Goal: Task Accomplishment & Management: Manage account settings

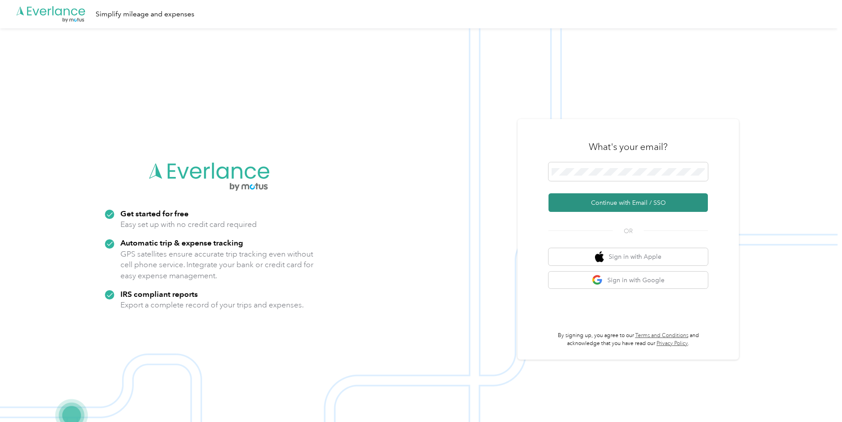
click at [602, 201] on button "Continue with Email / SSO" at bounding box center [627, 202] width 159 height 19
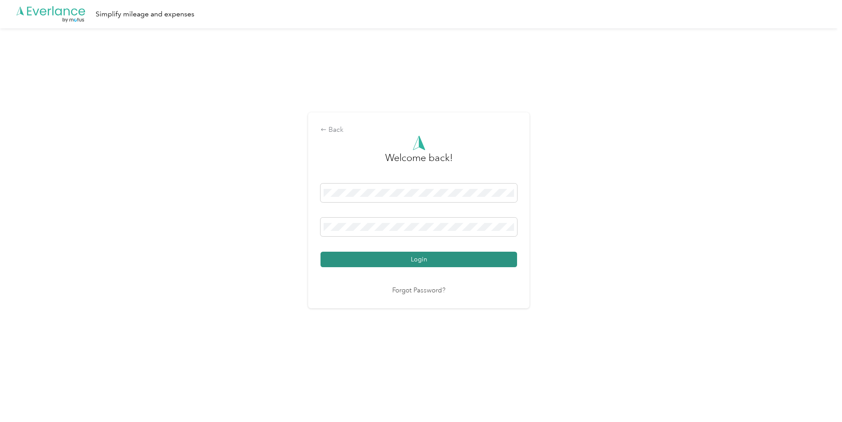
click at [415, 258] on button "Login" at bounding box center [418, 259] width 197 height 15
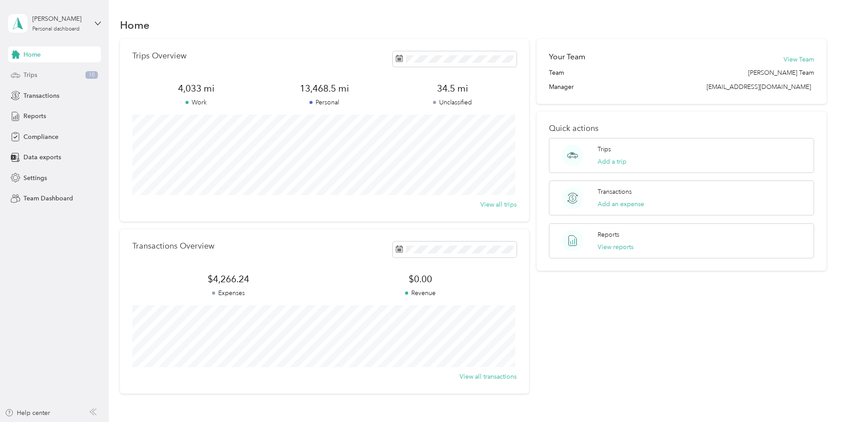
click at [29, 76] on span "Trips" at bounding box center [30, 74] width 14 height 9
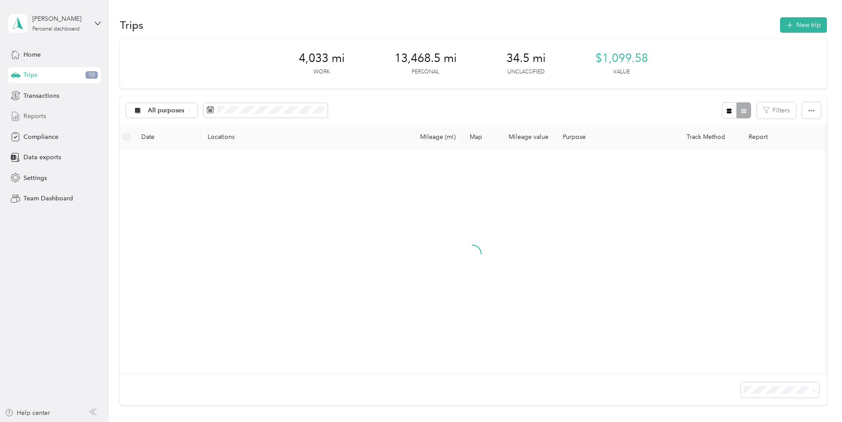
click at [34, 112] on span "Reports" at bounding box center [34, 116] width 23 height 9
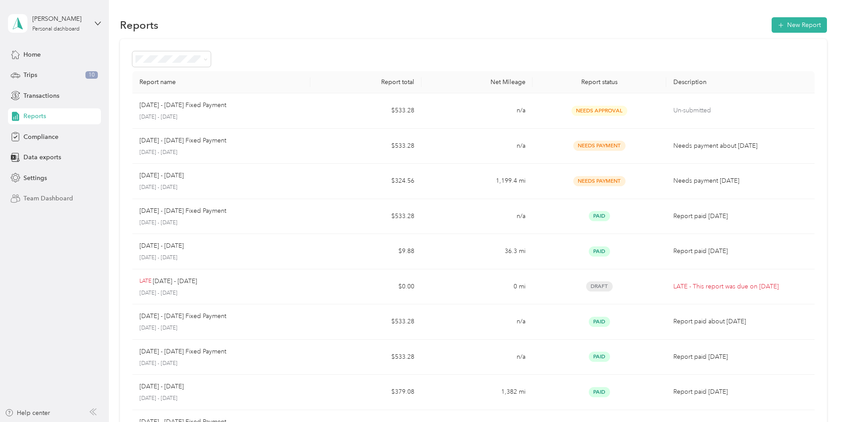
click at [50, 198] on span "Team Dashboard" at bounding box center [48, 198] width 50 height 9
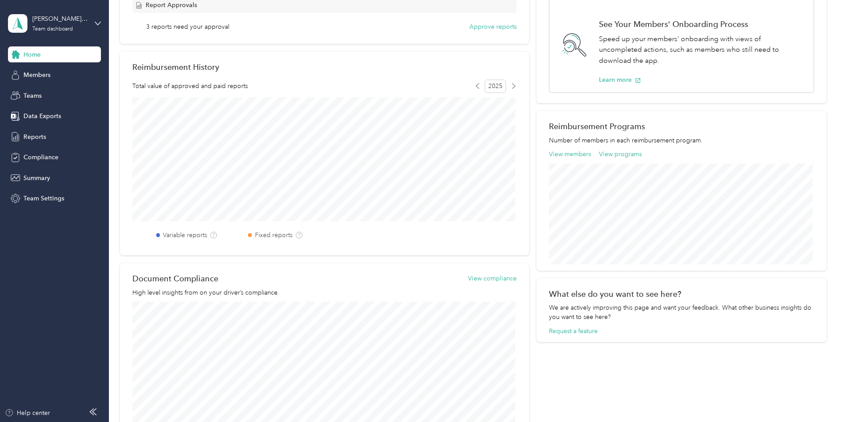
scroll to position [10, 0]
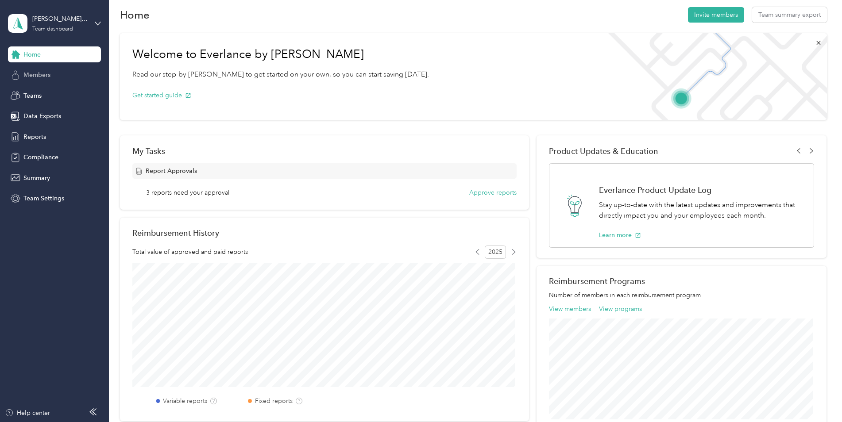
click at [33, 74] on span "Members" at bounding box center [36, 74] width 27 height 9
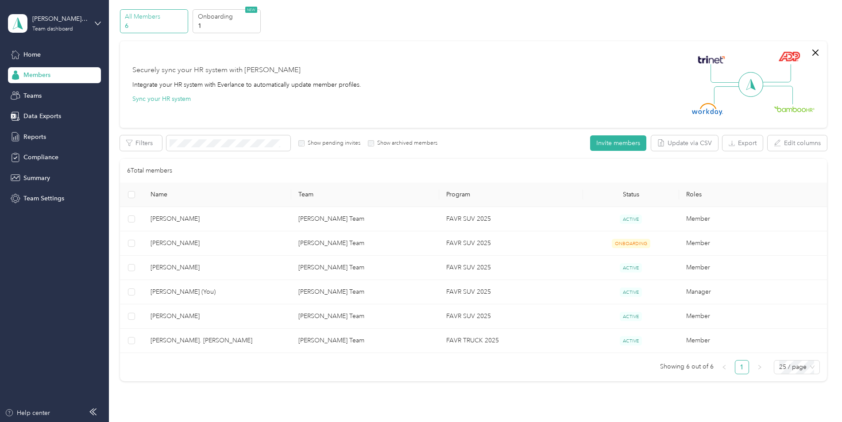
scroll to position [44, 0]
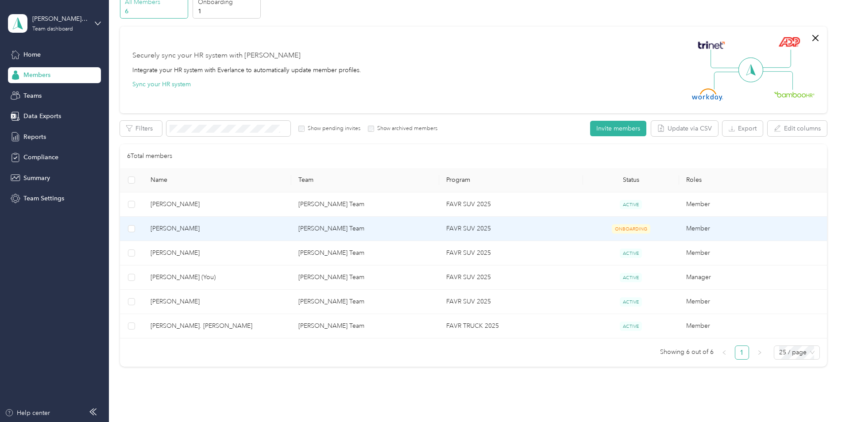
click at [174, 224] on span "[PERSON_NAME]" at bounding box center [217, 229] width 134 height 10
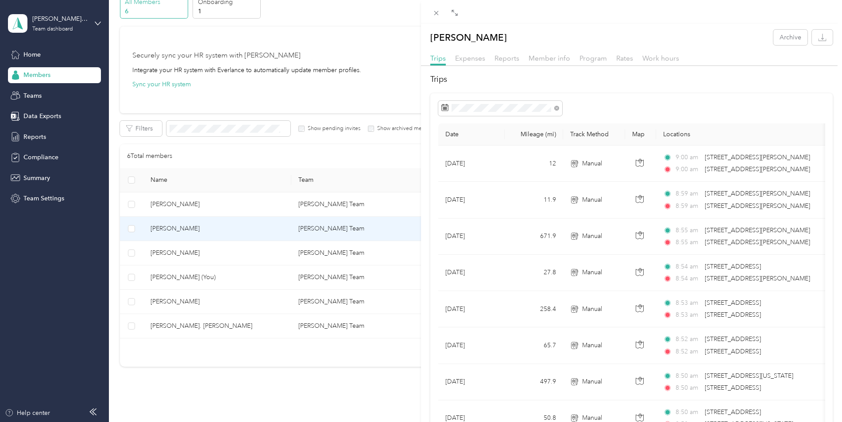
click at [31, 94] on div "[PERSON_NAME] Archive Trips Expenses Reports Member info Program Rates Work hou…" at bounding box center [421, 211] width 842 height 422
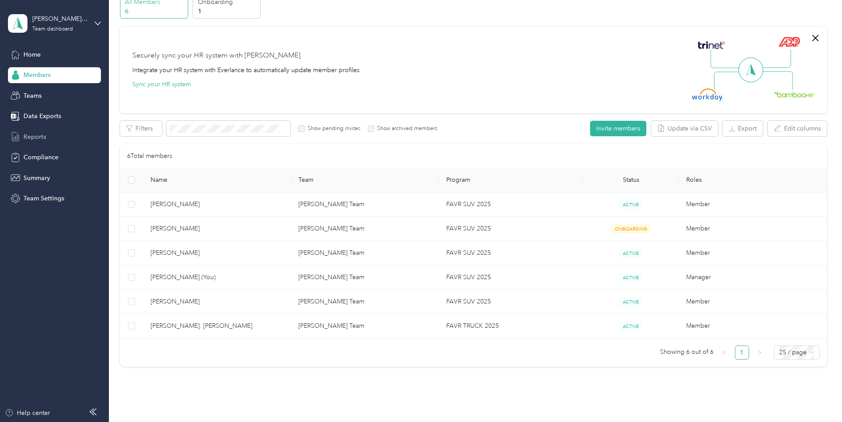
click at [38, 136] on span "Reports" at bounding box center [34, 136] width 23 height 9
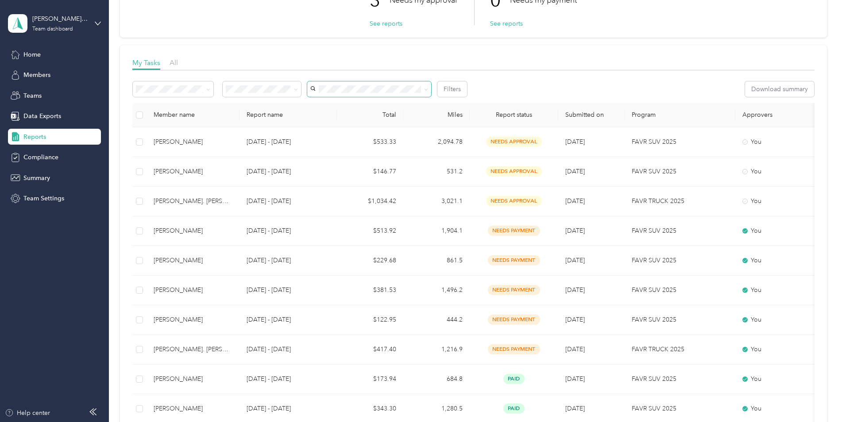
scroll to position [89, 0]
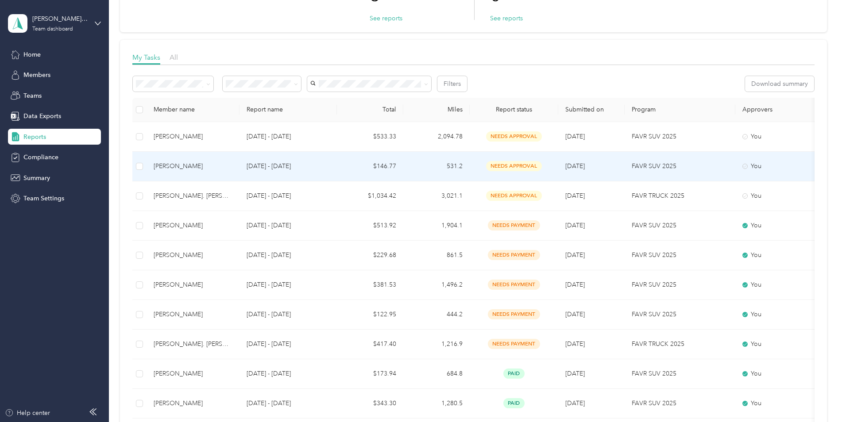
click at [512, 164] on span "needs approval" at bounding box center [514, 166] width 56 height 10
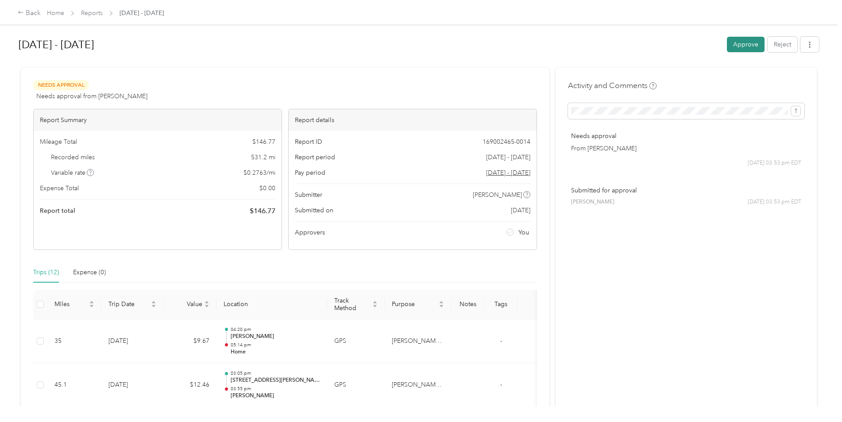
click at [741, 43] on button "Approve" at bounding box center [746, 44] width 38 height 15
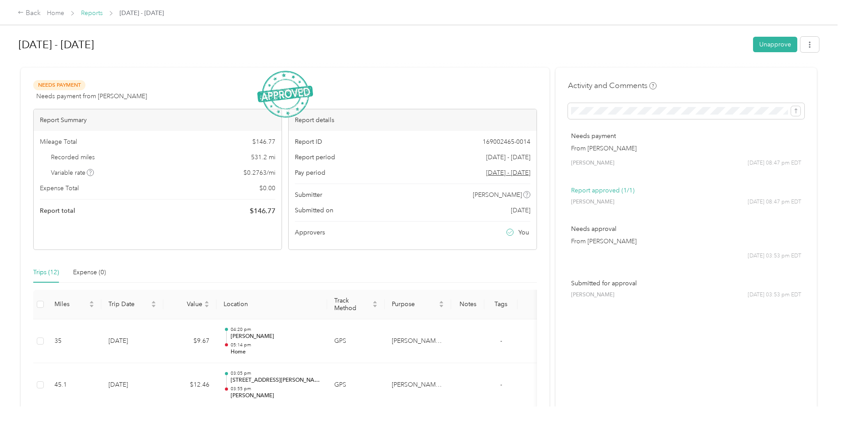
click at [96, 13] on link "Reports" at bounding box center [92, 13] width 22 height 8
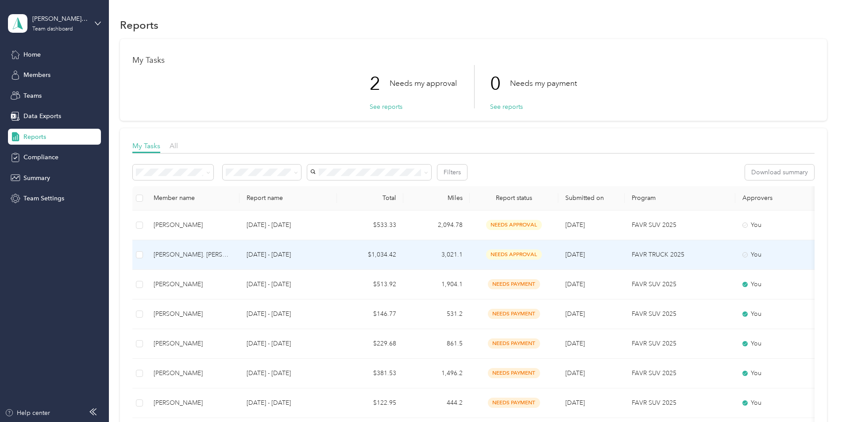
click at [182, 253] on div "[PERSON_NAME]. [PERSON_NAME]" at bounding box center [193, 255] width 79 height 10
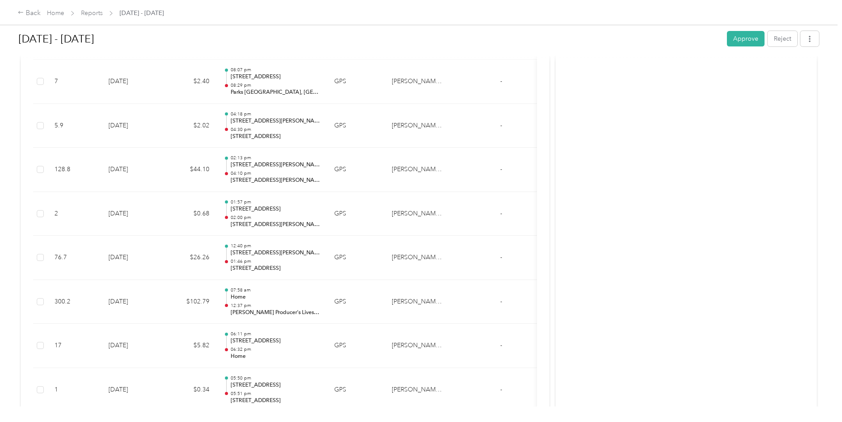
scroll to position [3549, 0]
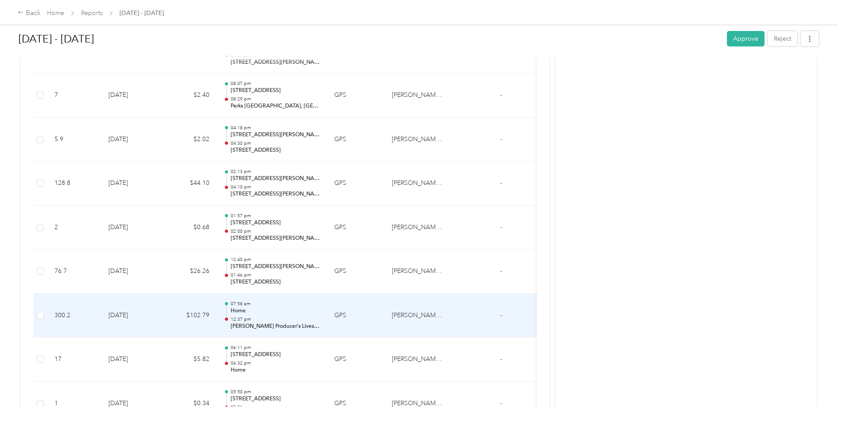
click at [303, 323] on p "[PERSON_NAME] Producer's Livestock Auction, FM 3533, [PERSON_NAME], [GEOGRAPHIC…" at bounding box center [275, 327] width 89 height 8
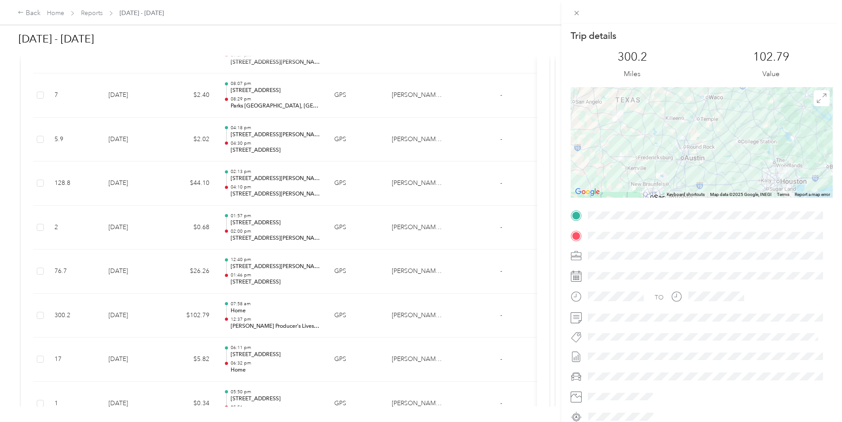
click at [273, 181] on div "Trip details This trip cannot be edited because it is either under review, appr…" at bounding box center [421, 211] width 842 height 422
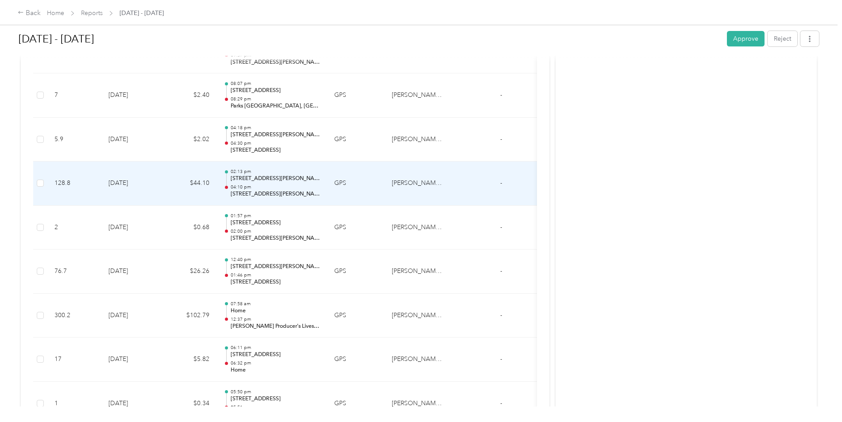
click at [273, 181] on p "[STREET_ADDRESS][PERSON_NAME]" at bounding box center [275, 179] width 89 height 8
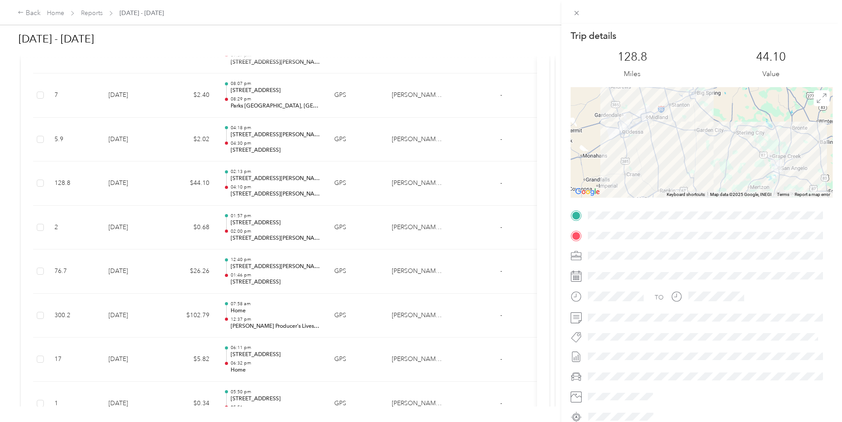
click at [143, 187] on div "Trip details This trip cannot be edited because it is either under review, appr…" at bounding box center [421, 211] width 842 height 422
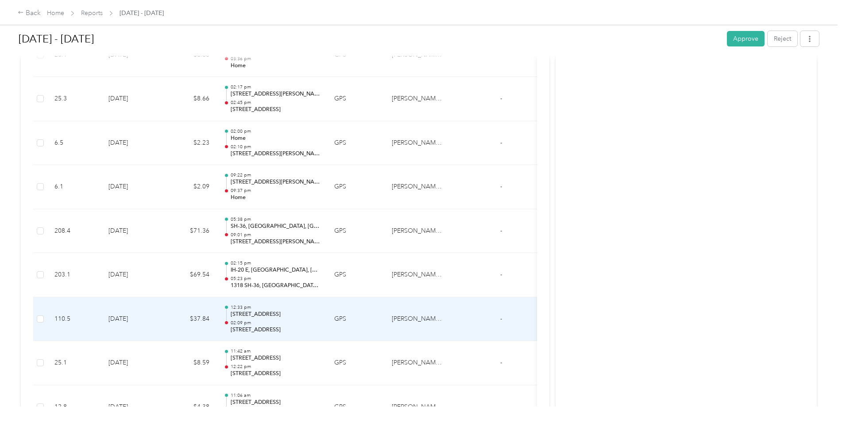
scroll to position [2310, 0]
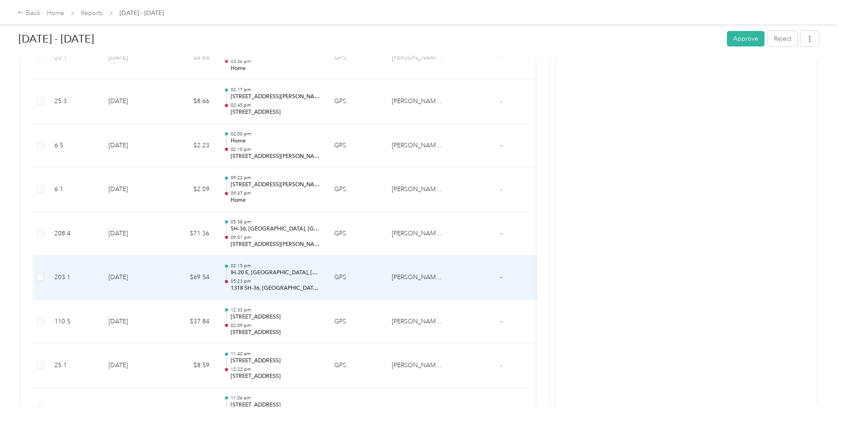
click at [240, 280] on p "05:23 pm" at bounding box center [275, 281] width 89 height 6
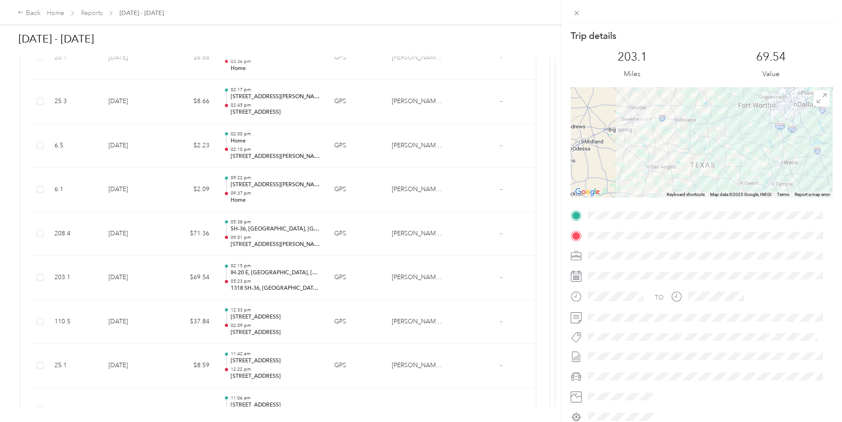
click at [250, 232] on div "Trip details This trip cannot be edited because it is either under review, appr…" at bounding box center [421, 211] width 842 height 422
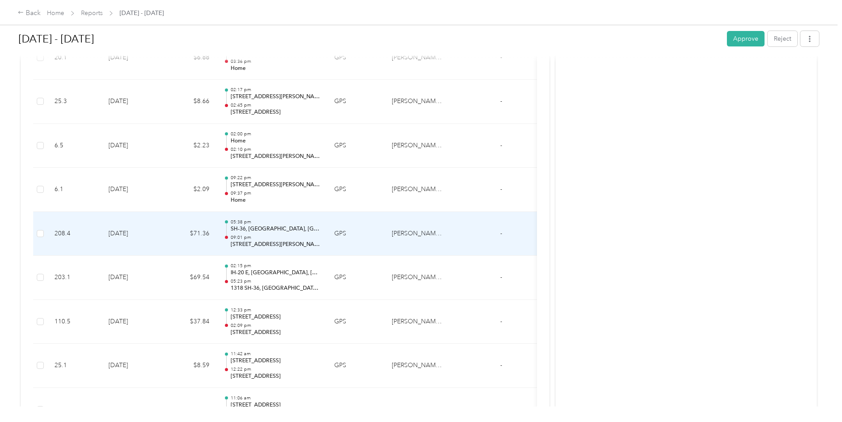
click at [251, 229] on p "SH-36, [GEOGRAPHIC_DATA], [GEOGRAPHIC_DATA]" at bounding box center [275, 229] width 89 height 8
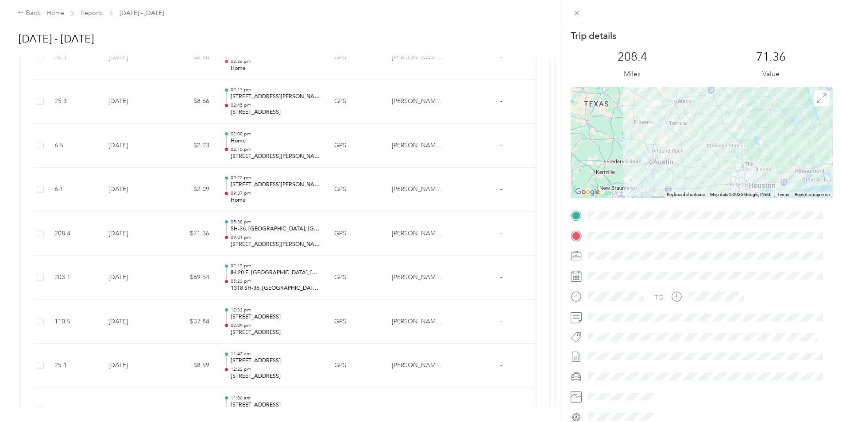
click at [140, 235] on div "Trip details This trip cannot be edited because it is either under review, appr…" at bounding box center [421, 211] width 842 height 422
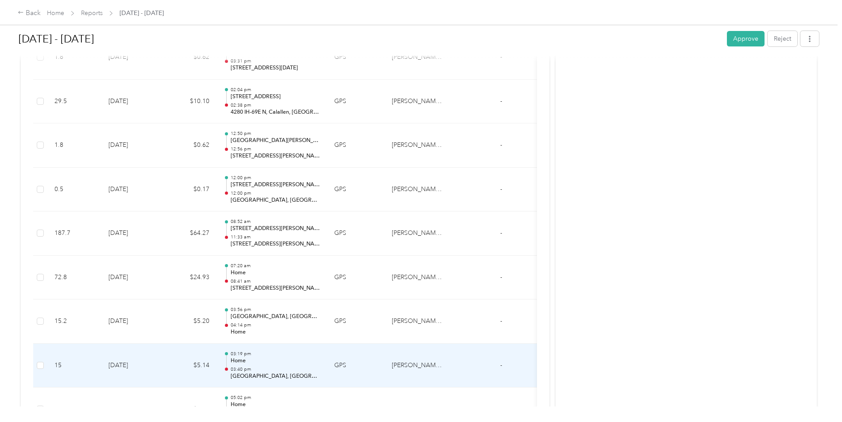
scroll to position [1911, 0]
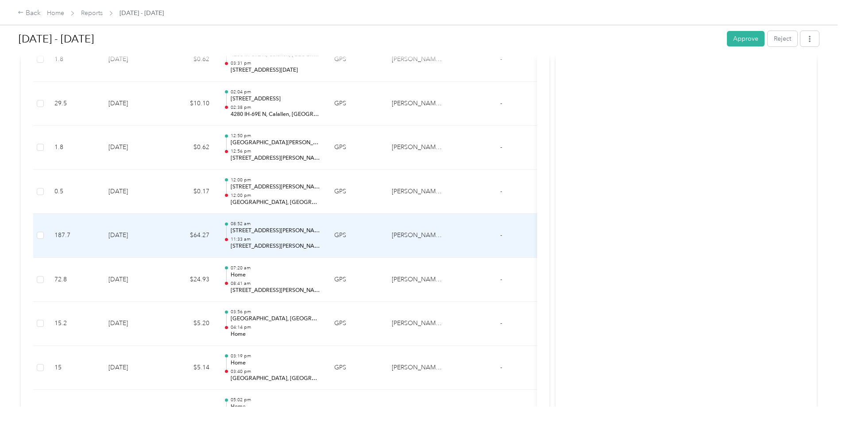
click at [244, 236] on p "11:33 am" at bounding box center [275, 239] width 89 height 6
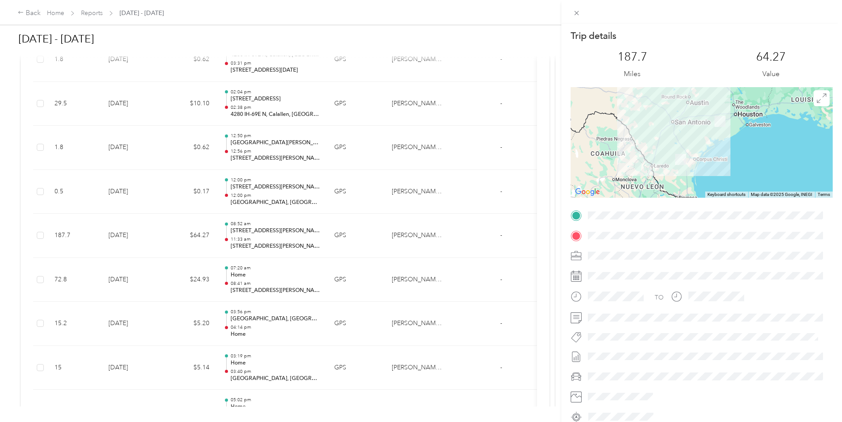
click at [145, 241] on div "Trip details This trip cannot be edited because it is either under review, appr…" at bounding box center [421, 211] width 842 height 422
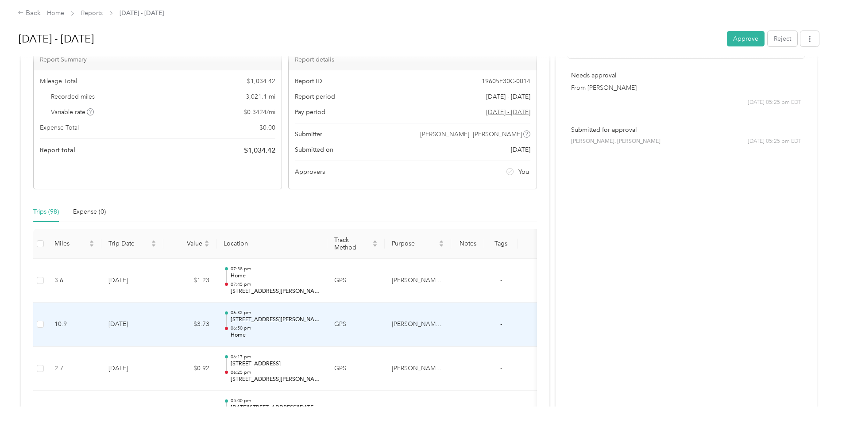
scroll to position [221, 0]
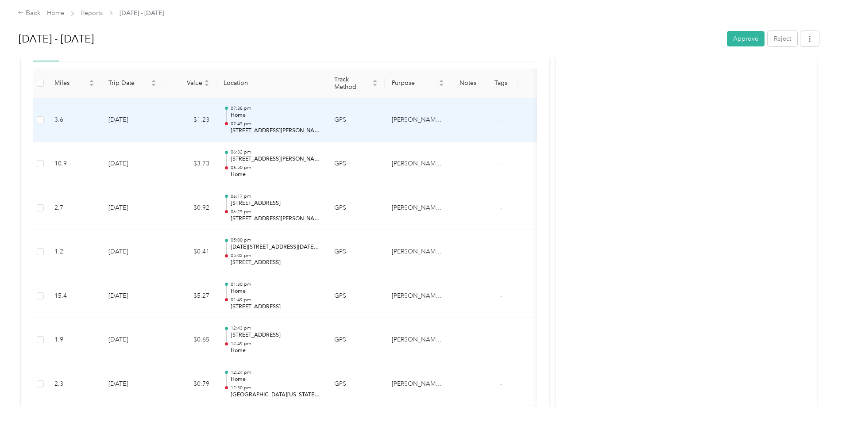
click at [293, 122] on p "07:45 pm" at bounding box center [275, 124] width 89 height 6
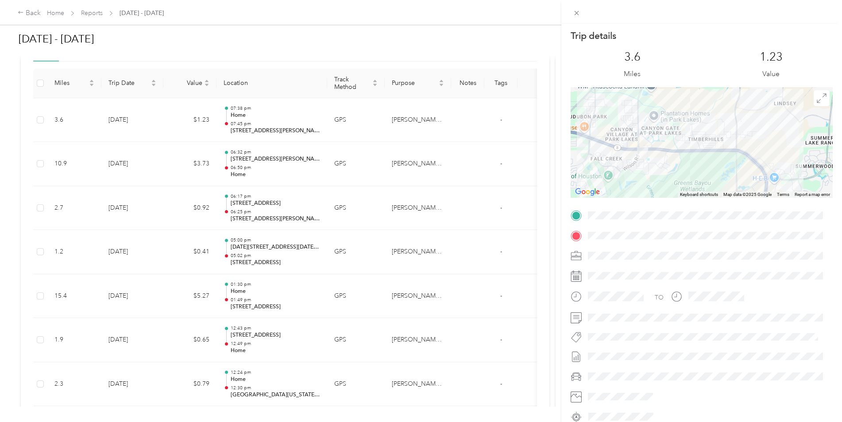
scroll to position [41, 0]
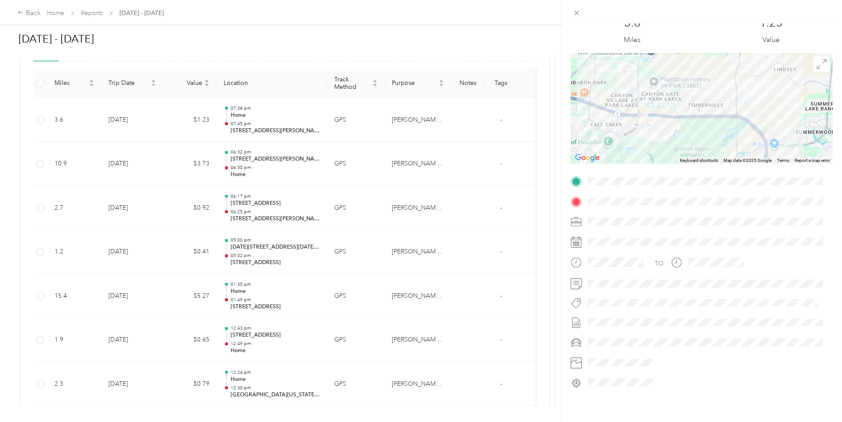
click at [91, 10] on div "Trip details This trip cannot be edited because it is either under review, appr…" at bounding box center [421, 211] width 842 height 422
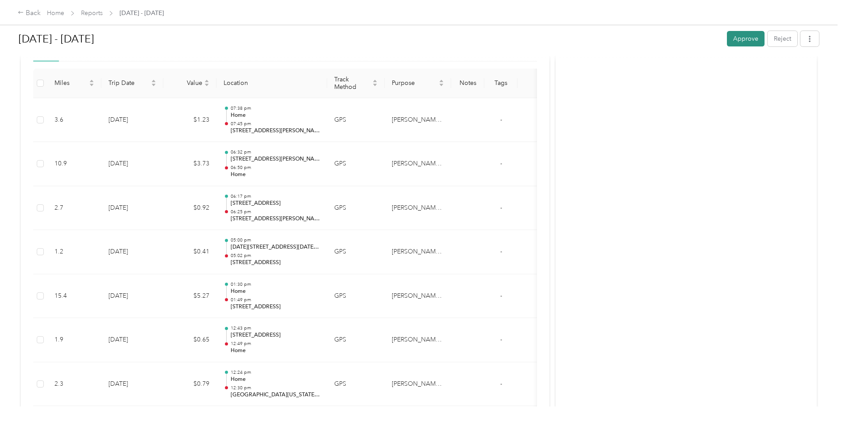
click at [744, 39] on button "Approve" at bounding box center [746, 38] width 38 height 15
click at [95, 12] on link "Reports" at bounding box center [92, 13] width 22 height 8
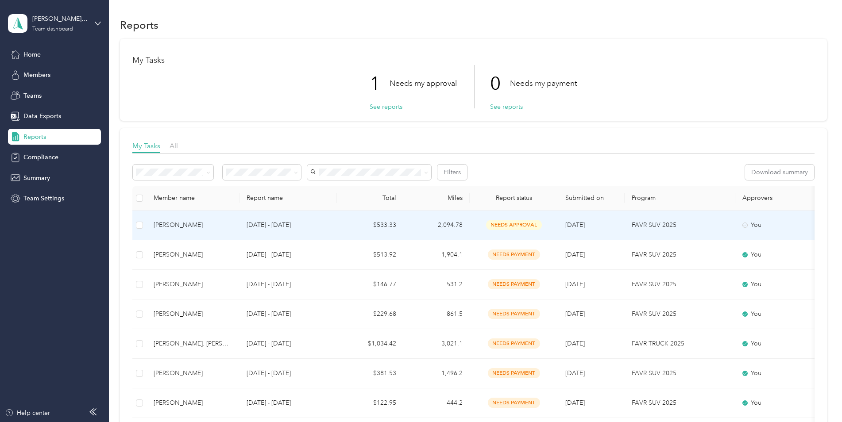
click at [509, 224] on span "needs approval" at bounding box center [514, 225] width 56 height 10
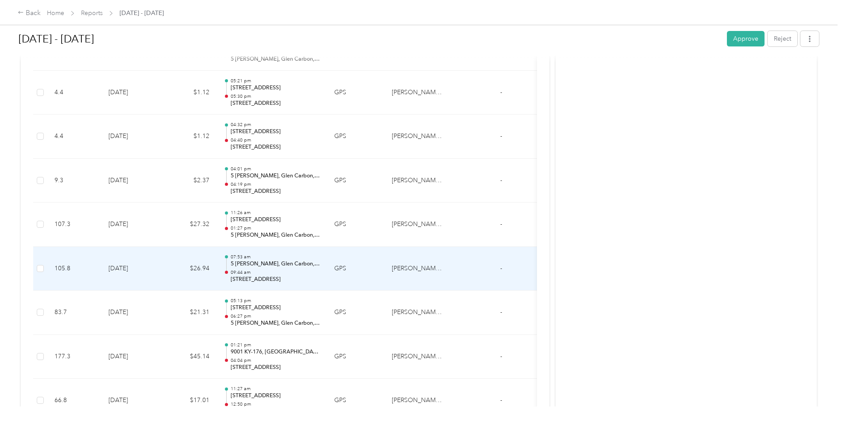
scroll to position [1085, 0]
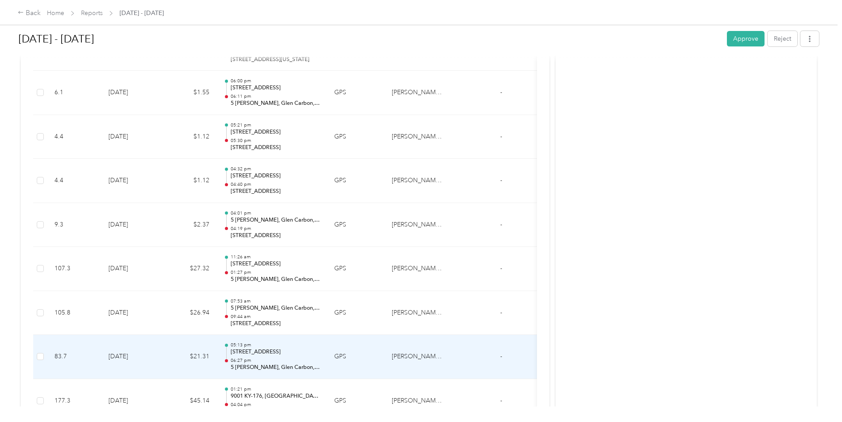
click at [262, 351] on p "[STREET_ADDRESS]" at bounding box center [275, 352] width 89 height 8
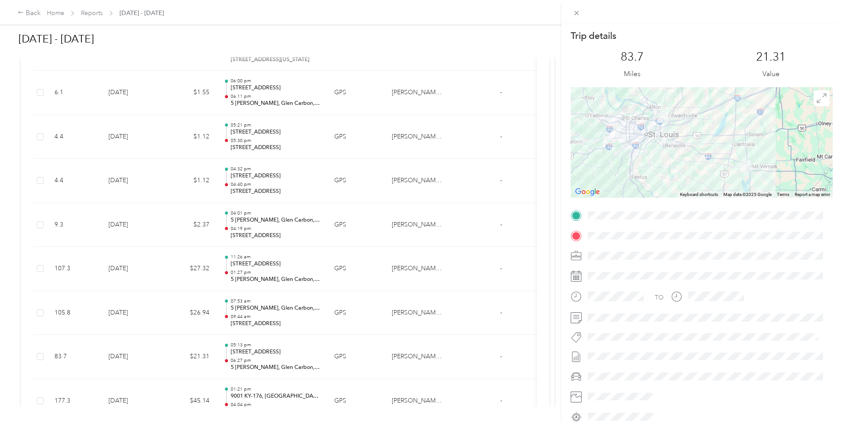
click at [261, 226] on div "Trip details This trip cannot be edited because it is either under review, appr…" at bounding box center [421, 211] width 842 height 422
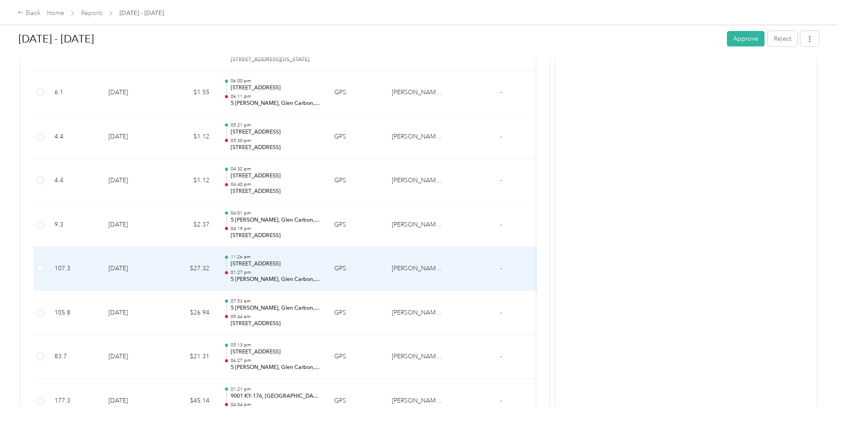
click at [248, 263] on p "[STREET_ADDRESS]" at bounding box center [275, 264] width 89 height 8
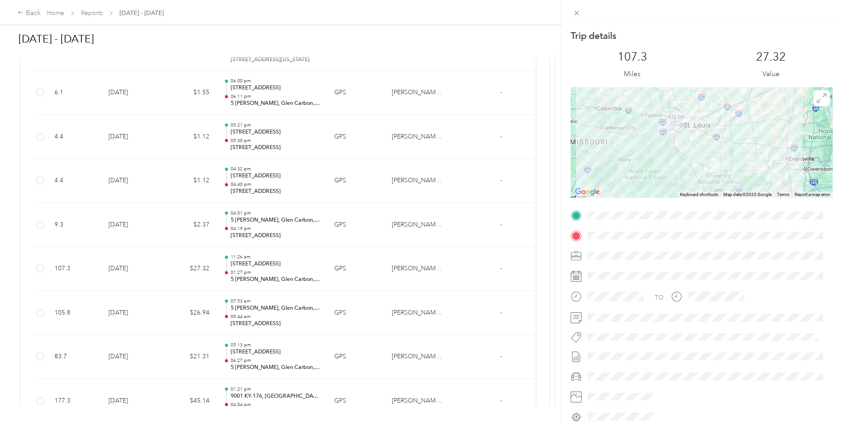
click at [268, 227] on div "Trip details This trip cannot be edited because it is either under review, appr…" at bounding box center [421, 211] width 842 height 422
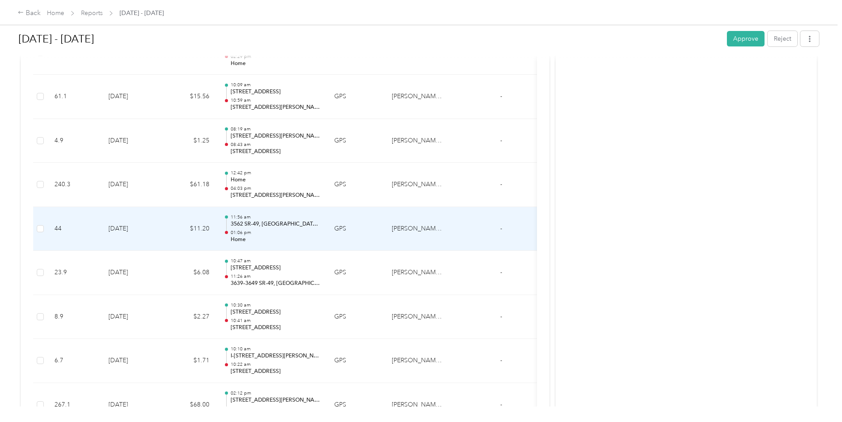
scroll to position [0, 0]
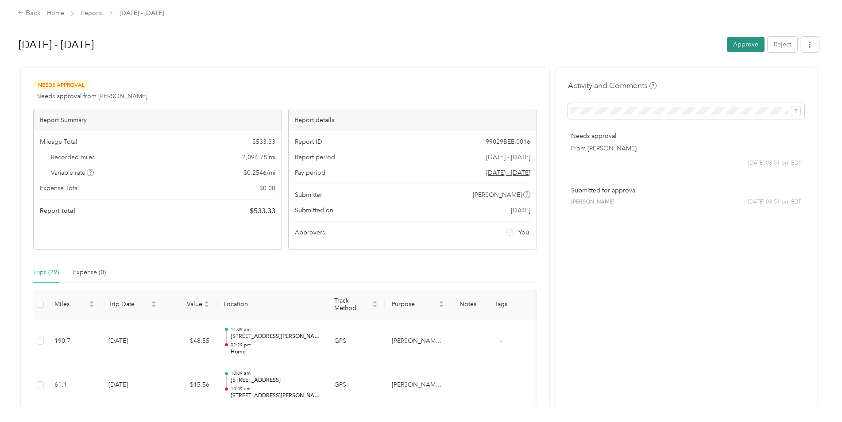
click at [745, 44] on button "Approve" at bounding box center [746, 44] width 38 height 15
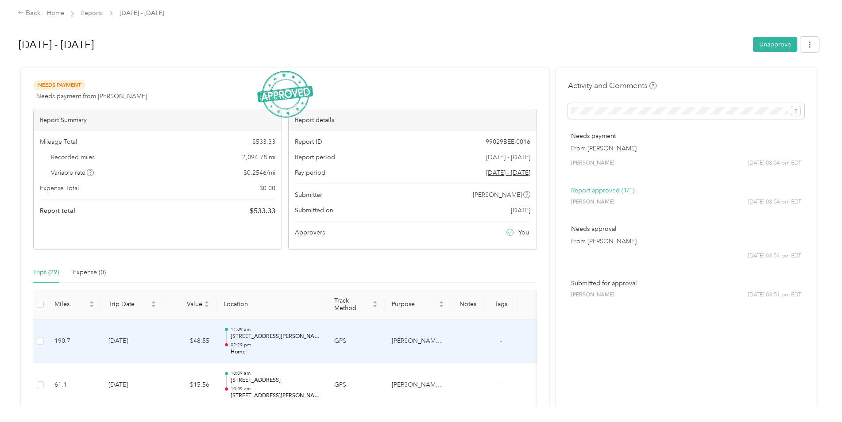
scroll to position [89, 0]
